Goal: Information Seeking & Learning: Learn about a topic

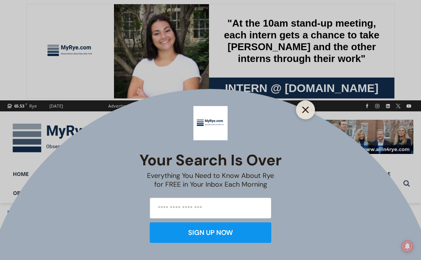
click at [307, 110] on icon "Close" at bounding box center [305, 109] width 7 height 7
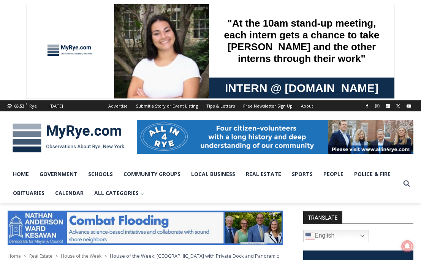
click at [325, 21] on span at bounding box center [210, 50] width 421 height 100
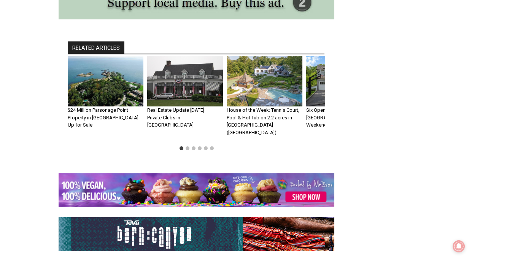
scroll to position [3421, 0]
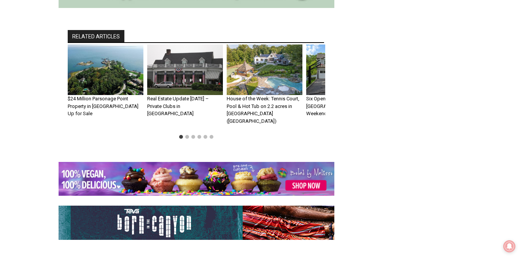
click at [319, 82] on img "4 of 6" at bounding box center [344, 69] width 76 height 51
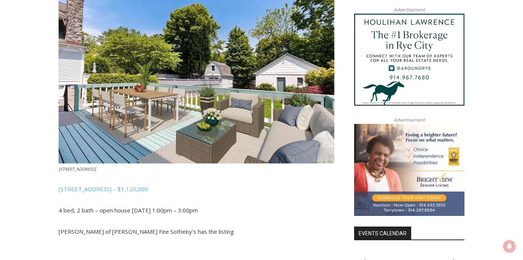
scroll to position [688, 0]
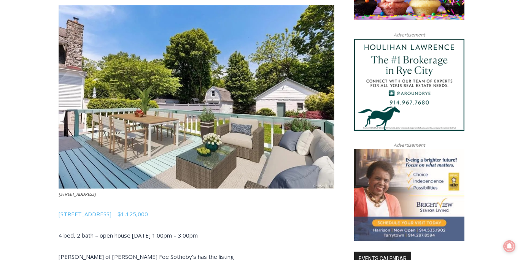
click at [192, 134] on img at bounding box center [197, 97] width 276 height 184
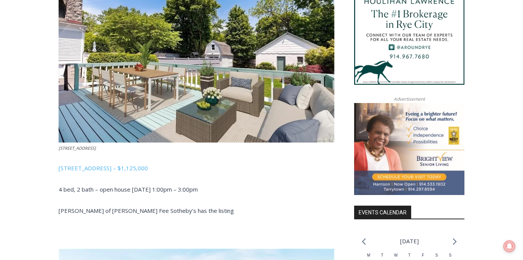
scroll to position [0, 0]
